Goal: Task Accomplishment & Management: Manage account settings

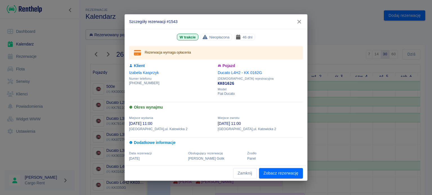
scroll to position [67, 0]
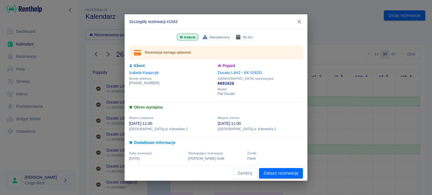
click at [300, 24] on icon "button" at bounding box center [298, 22] width 7 height 6
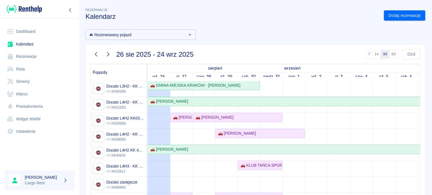
click at [24, 11] on img at bounding box center [24, 8] width 35 height 9
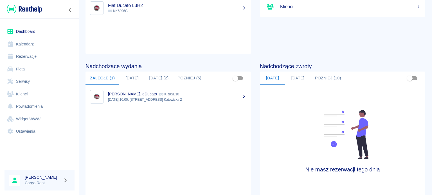
scroll to position [98, 0]
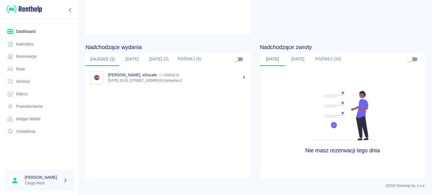
click at [28, 53] on link "Rezerwacje" at bounding box center [39, 56] width 70 height 13
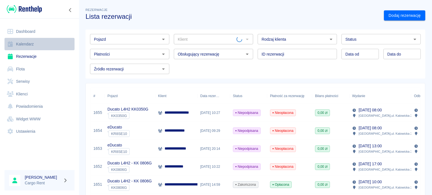
click at [32, 47] on link "Kalendarz" at bounding box center [39, 44] width 70 height 13
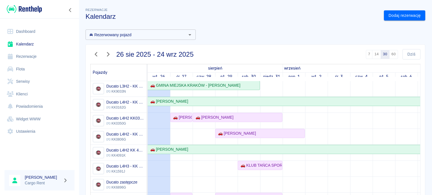
scroll to position [4, 0]
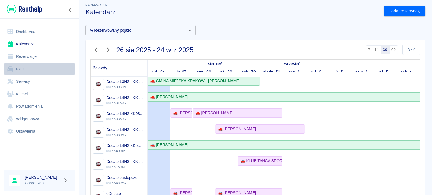
click at [17, 73] on link "Flota" at bounding box center [39, 69] width 70 height 13
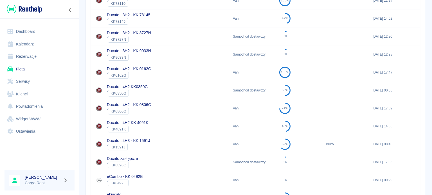
scroll to position [154, 0]
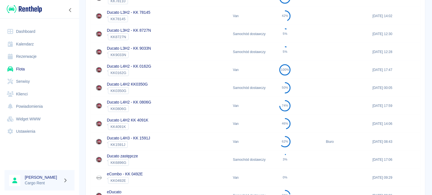
click at [151, 158] on div "Ducato zastępcze ` KK6896G" at bounding box center [159, 160] width 139 height 18
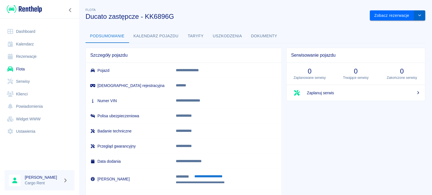
click at [418, 15] on button "drop-down" at bounding box center [419, 15] width 11 height 10
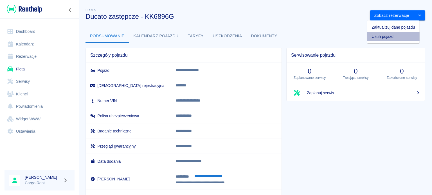
click at [402, 37] on li "Usuń pojazd" at bounding box center [393, 36] width 52 height 9
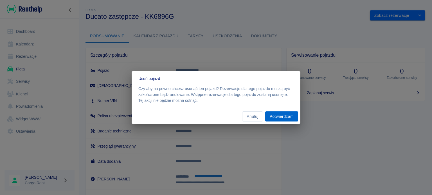
click at [274, 115] on button "Potwierdzam" at bounding box center [281, 117] width 33 height 10
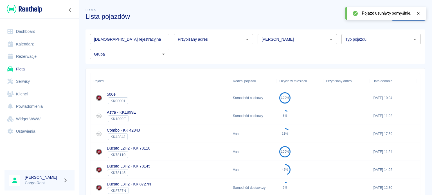
click at [37, 46] on link "Kalendarz" at bounding box center [39, 44] width 70 height 13
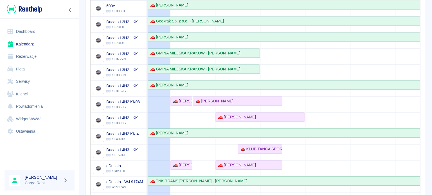
click at [172, 117] on td at bounding box center [181, 129] width 22 height 256
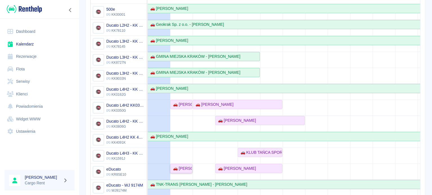
click at [180, 168] on div "🚗 [PERSON_NAME]" at bounding box center [181, 169] width 21 height 6
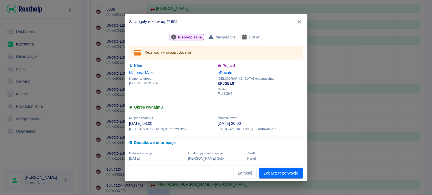
click at [297, 19] on icon "button" at bounding box center [298, 22] width 7 height 6
